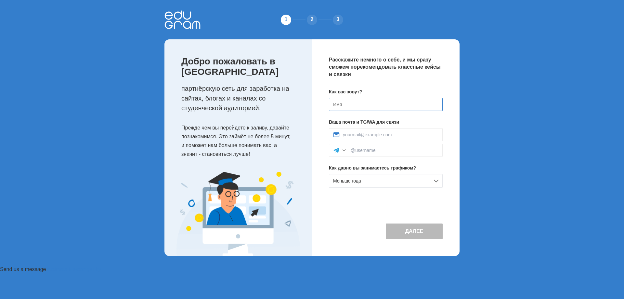
click at [341, 106] on input at bounding box center [386, 104] width 114 height 13
type input "[PERSON_NAME]"
click at [386, 134] on input at bounding box center [391, 134] width 96 height 5
type input "79638640097d@gmail.com"
click at [358, 151] on input at bounding box center [395, 149] width 88 height 5
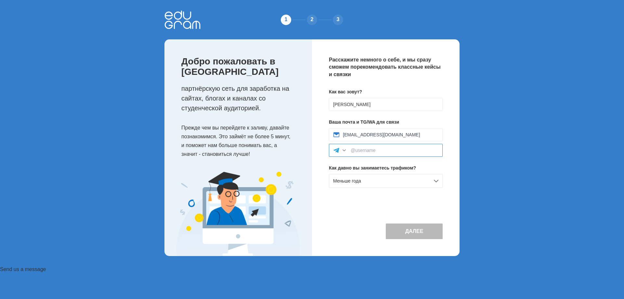
click at [358, 150] on input at bounding box center [395, 149] width 88 height 5
drag, startPoint x: 358, startPoint y: 150, endPoint x: 494, endPoint y: 103, distance: 144.1
click at [494, 103] on div "1 2 3 Добро пожаловать в Edugram партнёрскую сеть для заработка на сайтах, блог…" at bounding box center [312, 133] width 624 height 266
click at [355, 150] on input at bounding box center [395, 149] width 88 height 5
paste input "@daler045"
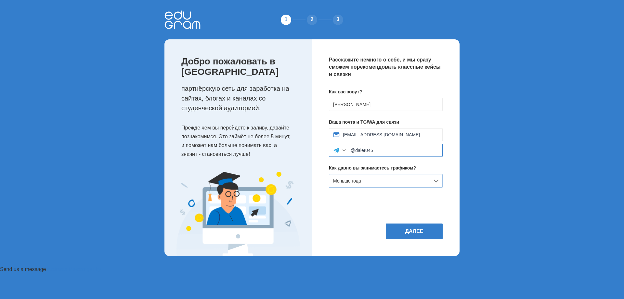
type input "@daler045"
click at [394, 179] on div "Меньше года" at bounding box center [386, 181] width 114 height 14
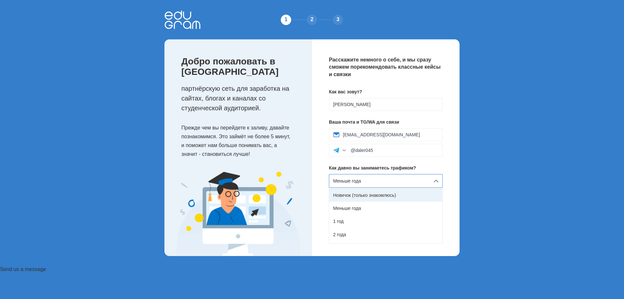
click at [393, 193] on div "Новичок (только знакомлюсь)" at bounding box center [385, 194] width 113 height 13
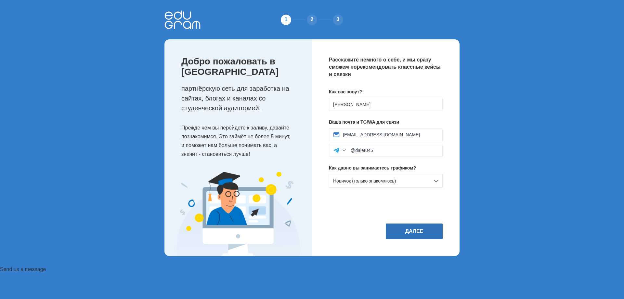
click at [424, 228] on button "Далее" at bounding box center [414, 231] width 57 height 16
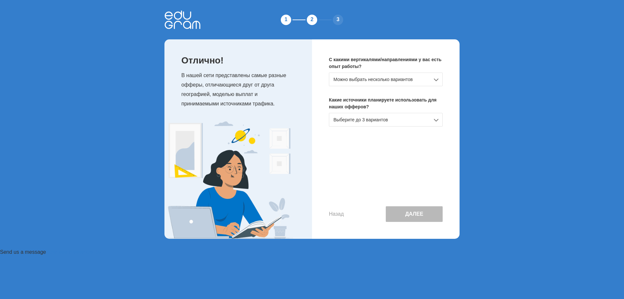
click at [426, 80] on div "Можно выбрать несколько вариантов" at bounding box center [386, 79] width 114 height 14
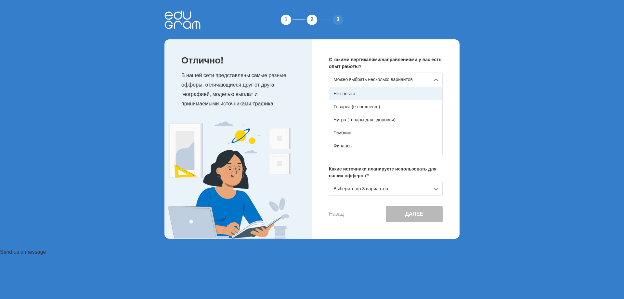
click at [350, 92] on div "Нет опыта" at bounding box center [385, 93] width 113 height 13
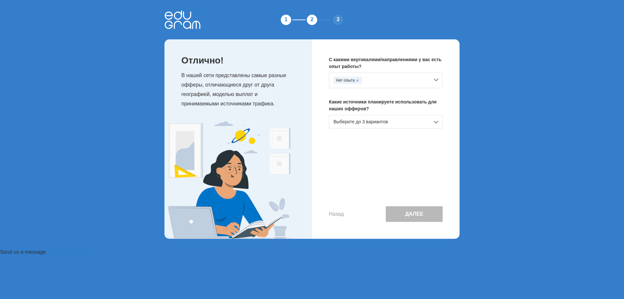
click at [428, 122] on div "Выберите до 3 вариантов" at bounding box center [386, 122] width 114 height 14
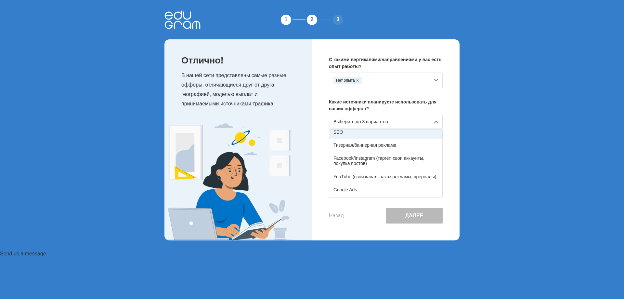
scroll to position [32, 0]
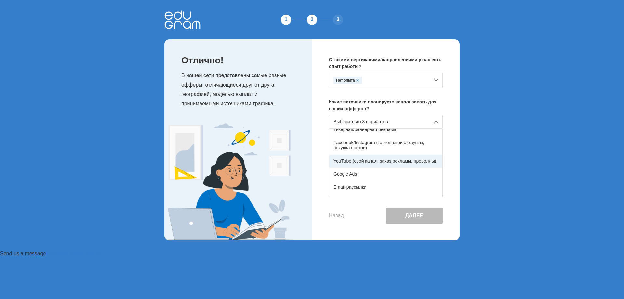
click at [410, 163] on div "YouTube (свой канал, заказ рекламы, прероллы)" at bounding box center [385, 160] width 113 height 13
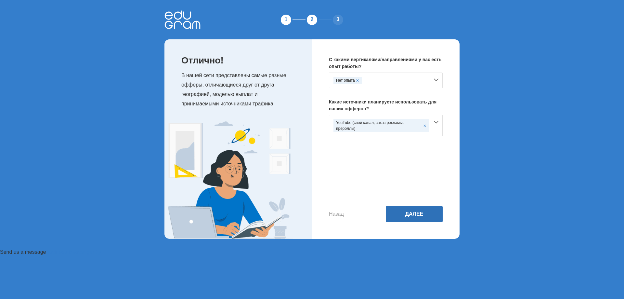
click at [416, 216] on button "Далее" at bounding box center [414, 214] width 57 height 16
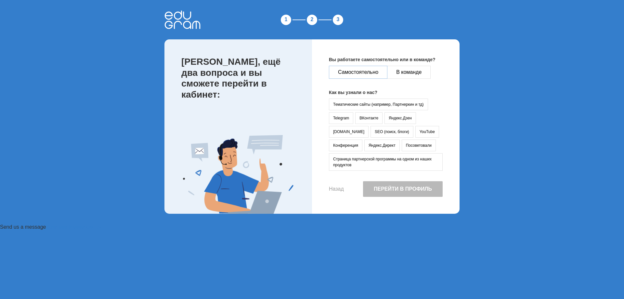
click at [367, 72] on button "Самостоятельно" at bounding box center [358, 72] width 58 height 13
click at [415, 133] on button "YouTube" at bounding box center [427, 132] width 24 height 12
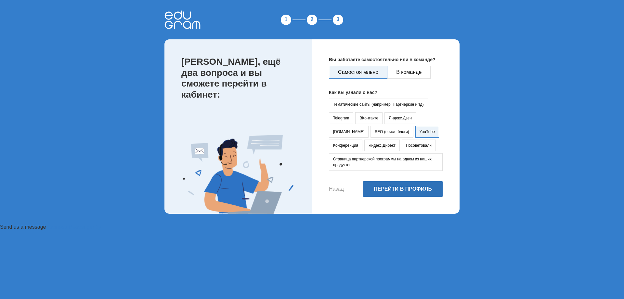
click at [409, 189] on button "Перейти в профиль" at bounding box center [403, 189] width 80 height 16
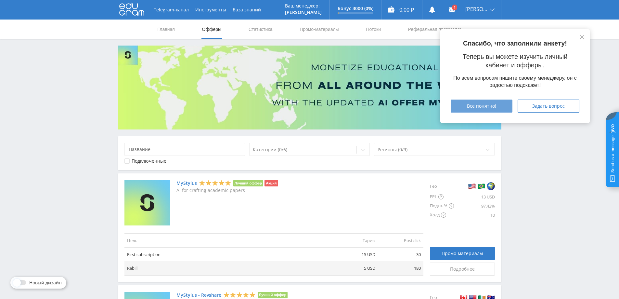
click at [490, 105] on span "Все понятно!" at bounding box center [481, 105] width 29 height 5
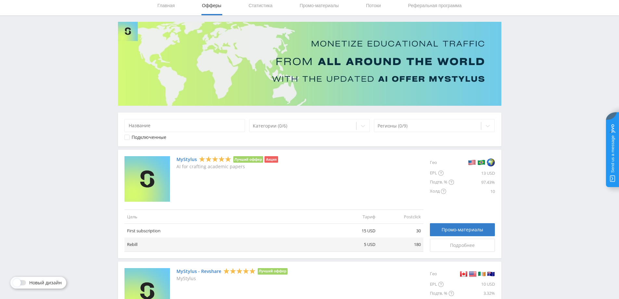
scroll to position [65, 0]
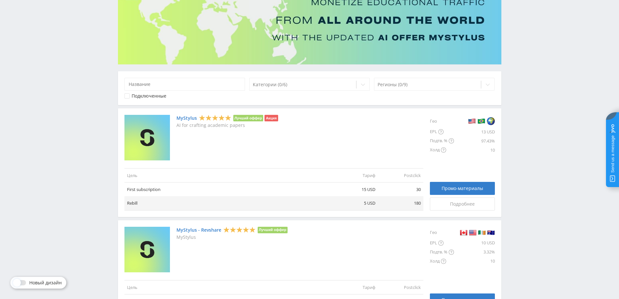
click at [192, 118] on link "MyStylus" at bounding box center [186, 117] width 20 height 5
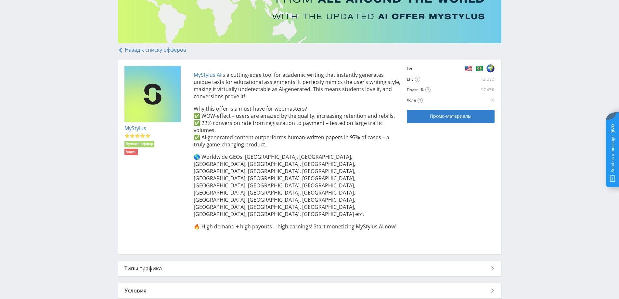
scroll to position [89, 0]
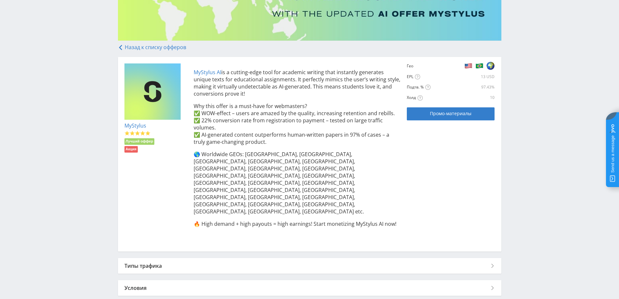
click at [384, 258] on div "Типы трафика" at bounding box center [309, 266] width 383 height 16
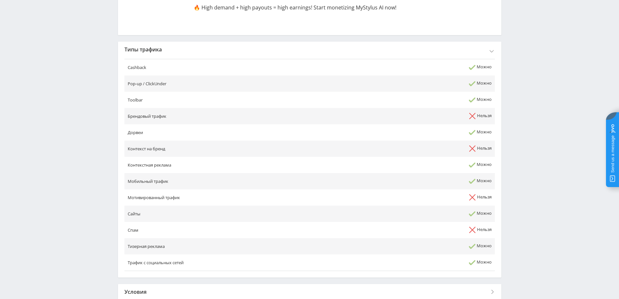
scroll to position [309, 0]
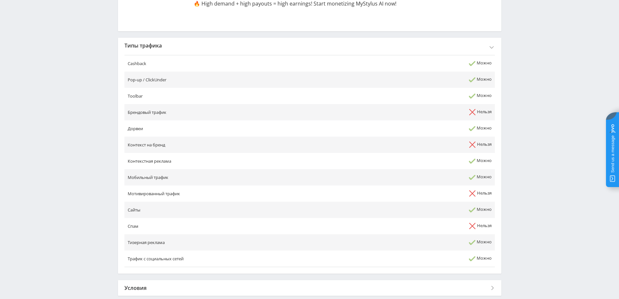
click at [302, 280] on div "Условия" at bounding box center [309, 288] width 383 height 16
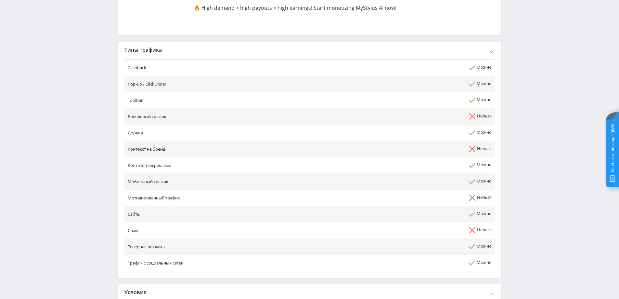
scroll to position [135, 0]
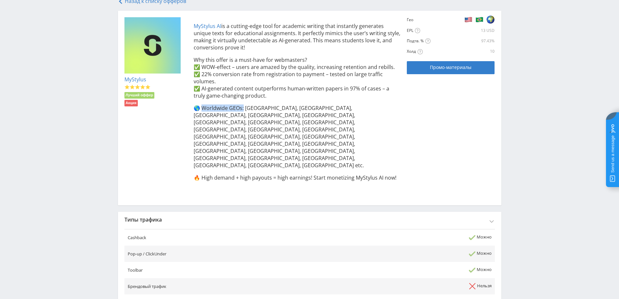
drag, startPoint x: 243, startPoint y: 108, endPoint x: 202, endPoint y: 109, distance: 40.6
click at [202, 109] on p "🌎 Worldwide GEOs: USA, UK, Canada, Australia, Mexico, Brazil, UAE, Turkey, Indi…" at bounding box center [297, 136] width 207 height 64
drag, startPoint x: 204, startPoint y: 108, endPoint x: 317, endPoint y: 160, distance: 124.7
click at [318, 160] on div "MyStylus AI is a cutting-edge tool for academic writing that instantly generate…" at bounding box center [293, 107] width 213 height 181
click at [458, 65] on span "Промо-материалы" at bounding box center [451, 67] width 42 height 5
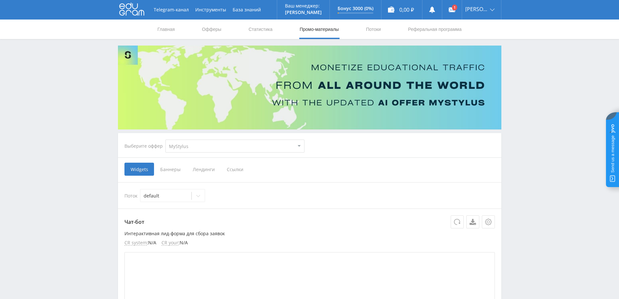
click at [236, 167] on span "Ссылки" at bounding box center [235, 168] width 29 height 13
click at [0, 0] on input "Ссылки" at bounding box center [0, 0] width 0 height 0
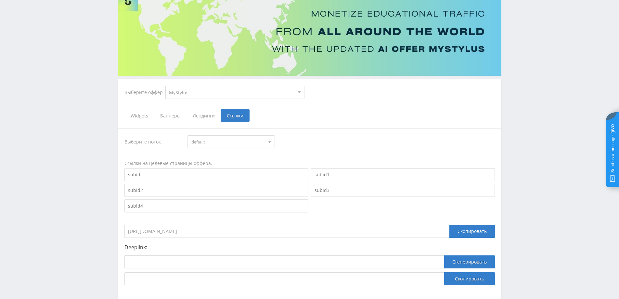
scroll to position [65, 0]
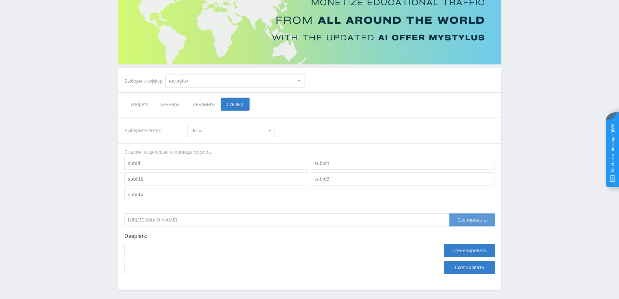
click at [473, 219] on div "Скопировать" at bounding box center [471, 219] width 45 height 13
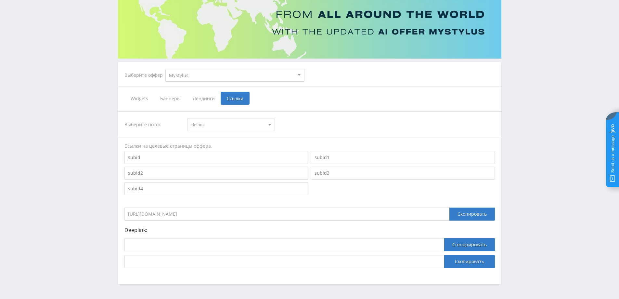
scroll to position [59, 0]
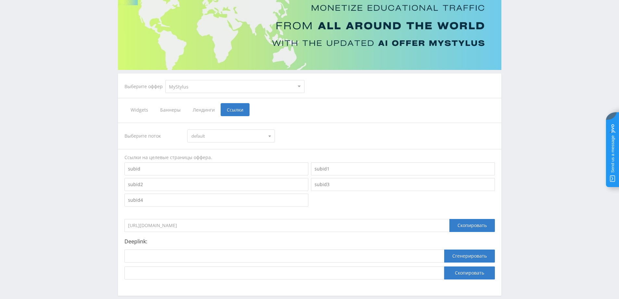
click at [217, 230] on input "https://eduforms.org/?rid=59e0b3a39fee5742" at bounding box center [286, 225] width 325 height 13
click at [454, 225] on div "Скопировать" at bounding box center [471, 225] width 45 height 13
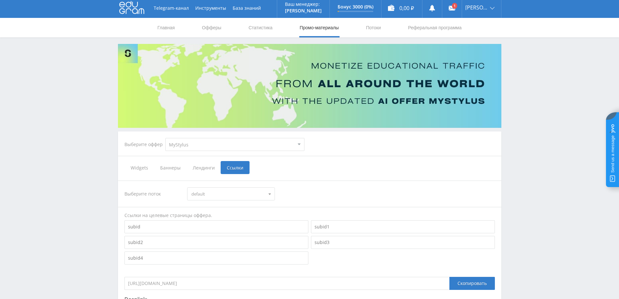
scroll to position [0, 0]
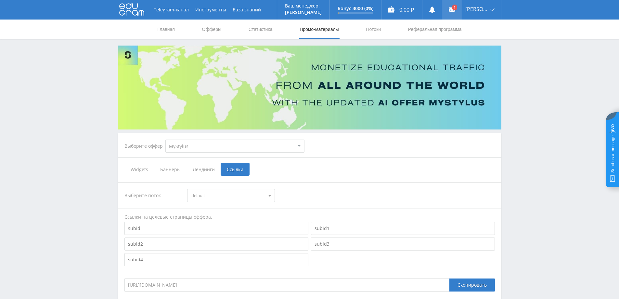
click at [460, 9] on link at bounding box center [451, 9] width 19 height 19
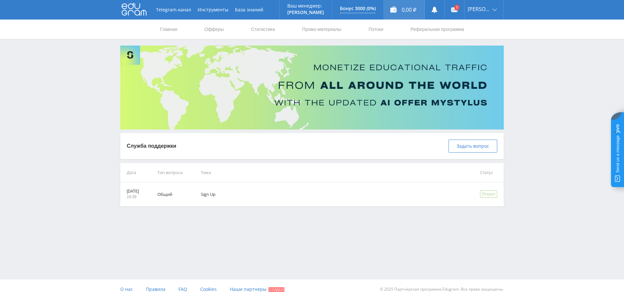
click at [406, 9] on div "0,00 ₽" at bounding box center [404, 9] width 41 height 19
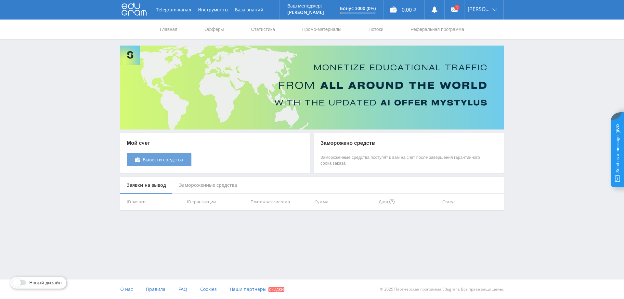
click at [174, 165] on link "Вывести средства" at bounding box center [159, 159] width 65 height 13
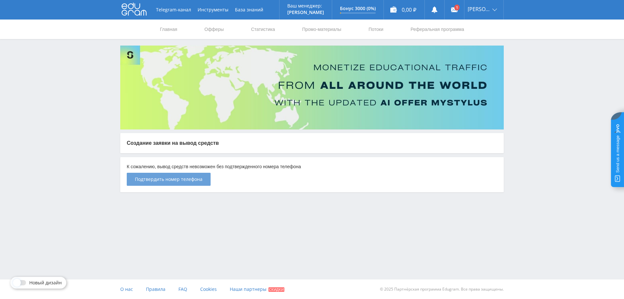
click at [196, 184] on button "Подтвердить номер телефона" at bounding box center [169, 179] width 84 height 13
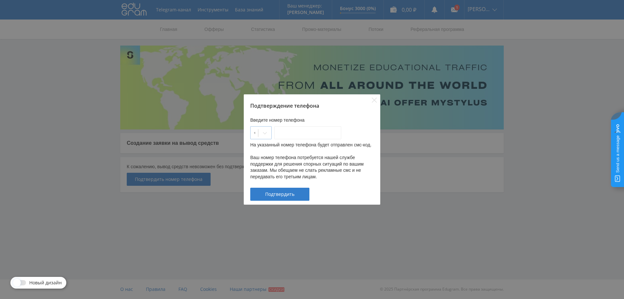
click at [255, 133] on div at bounding box center [254, 132] width 1 height 6
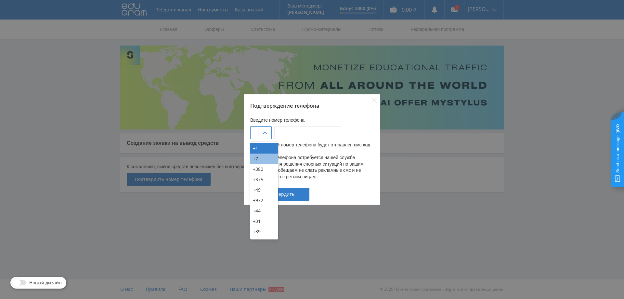
click at [256, 161] on div "+7" at bounding box center [264, 158] width 28 height 10
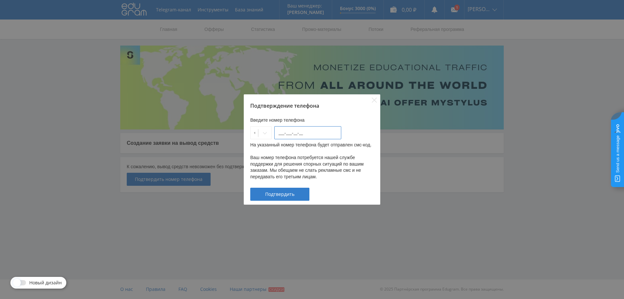
click at [291, 133] on input "___-___-__-__" at bounding box center [307, 132] width 67 height 13
type input "919-588-89-74"
click at [282, 193] on span "Подтвердить" at bounding box center [279, 193] width 29 height 5
click at [376, 97] on icon "Close" at bounding box center [374, 99] width 5 height 5
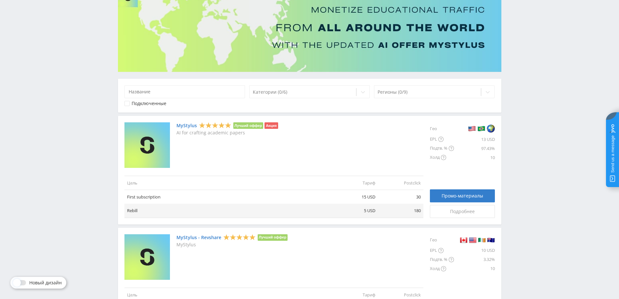
scroll to position [65, 0]
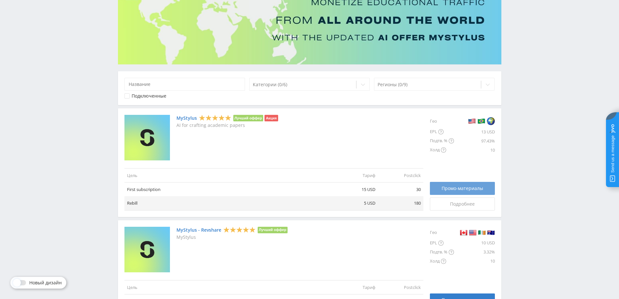
click at [457, 186] on span "Промо-материалы" at bounding box center [462, 188] width 42 height 5
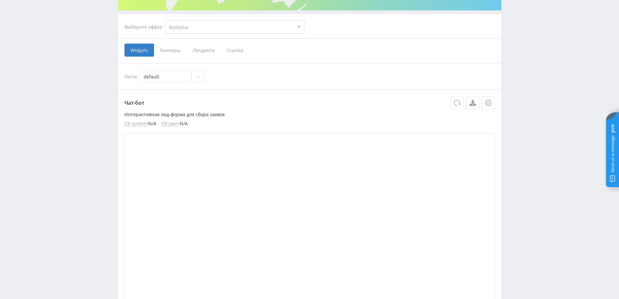
scroll to position [32, 0]
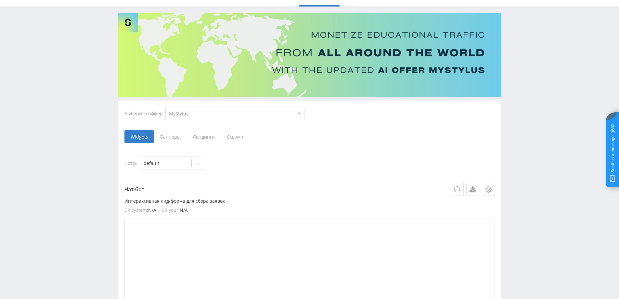
click at [232, 135] on span "Ссылки" at bounding box center [235, 136] width 29 height 13
click at [0, 0] on input "Ссылки" at bounding box center [0, 0] width 0 height 0
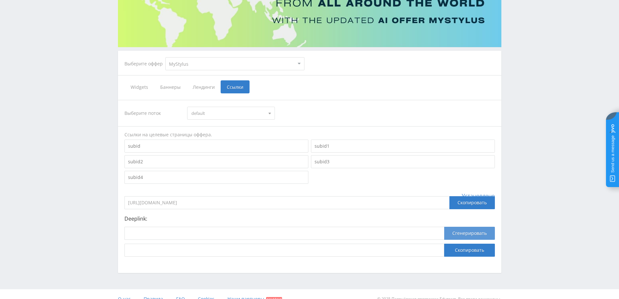
scroll to position [92, 0]
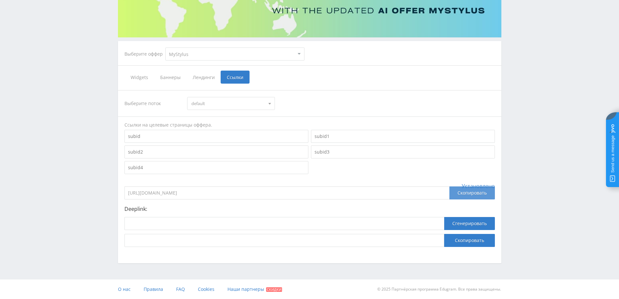
click at [474, 193] on div "Скопировать" at bounding box center [471, 192] width 45 height 13
